Goal: Information Seeking & Learning: Learn about a topic

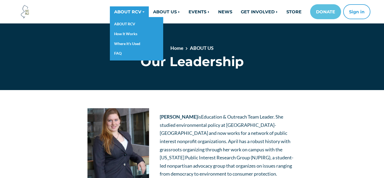
scroll to position [460, 0]
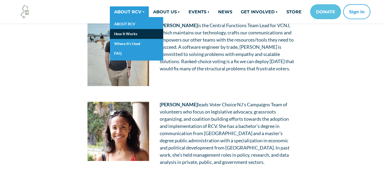
click at [125, 36] on link "How It Works" at bounding box center [136, 34] width 53 height 10
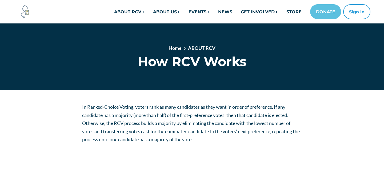
scroll to position [52, 0]
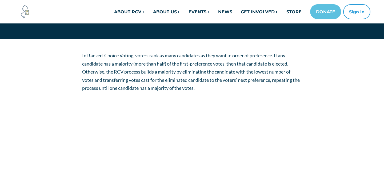
click at [177, 58] on span "In Ranked-Choice Voting, voters rank as many candidates as they want in order o…" at bounding box center [191, 72] width 218 height 38
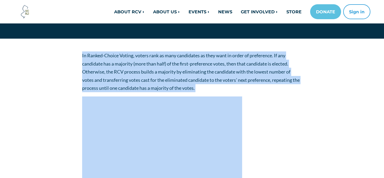
click at [177, 58] on span "In Ranked-Choice Voting, voters rank as many candidates as they want in order o…" at bounding box center [191, 72] width 218 height 38
copy div "In Ranked-Choice Voting, voters rank as many candidates as they want in order o…"
